Goal: Task Accomplishment & Management: Use online tool/utility

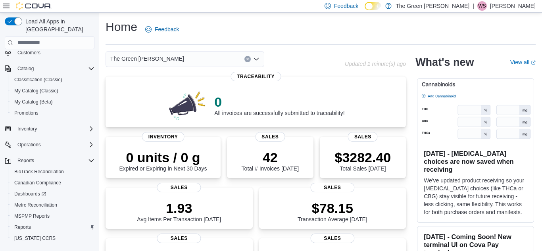
scroll to position [58, 0]
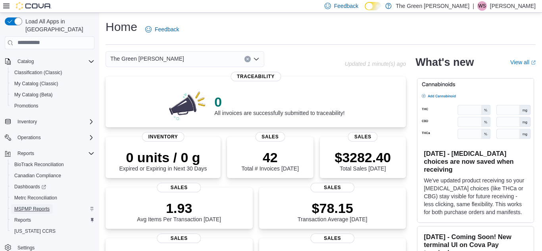
click at [41, 206] on span "MSPMP Reports" at bounding box center [31, 209] width 35 height 6
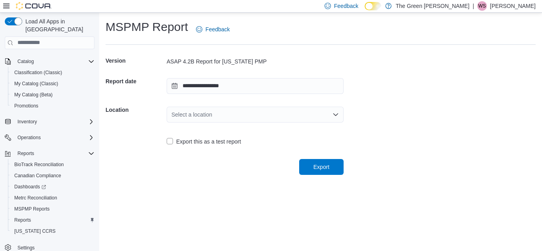
click at [216, 116] on div "Select a location" at bounding box center [255, 115] width 177 height 16
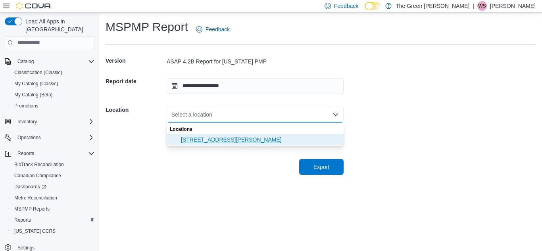
click at [210, 139] on span "101 Wheeler Drive" at bounding box center [260, 140] width 158 height 8
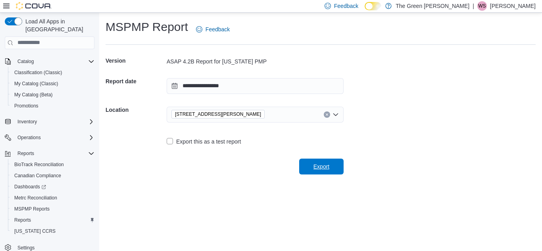
click at [320, 167] on span "Export" at bounding box center [322, 167] width 16 height 8
